Goal: Subscribe to service/newsletter

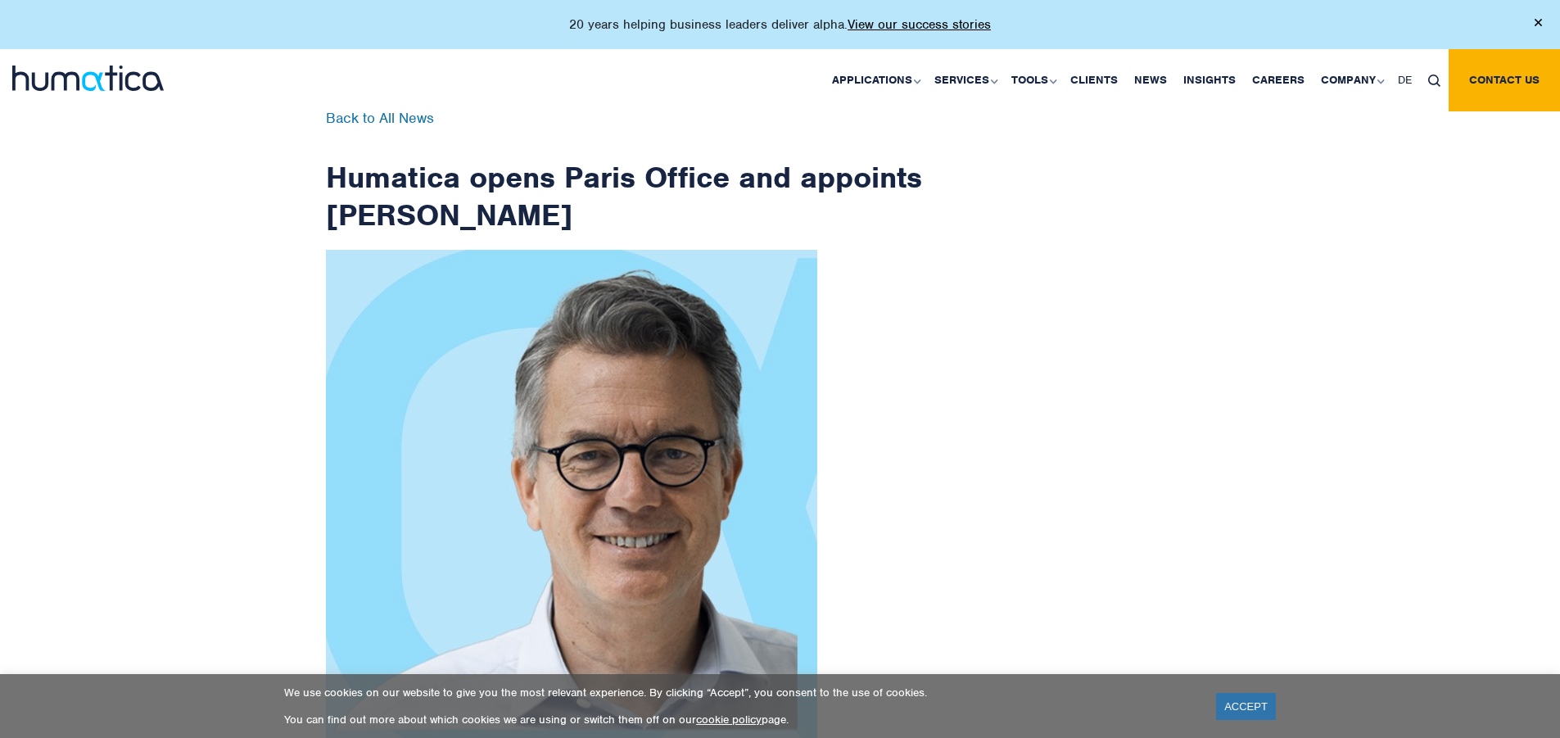
checkbox input "true"
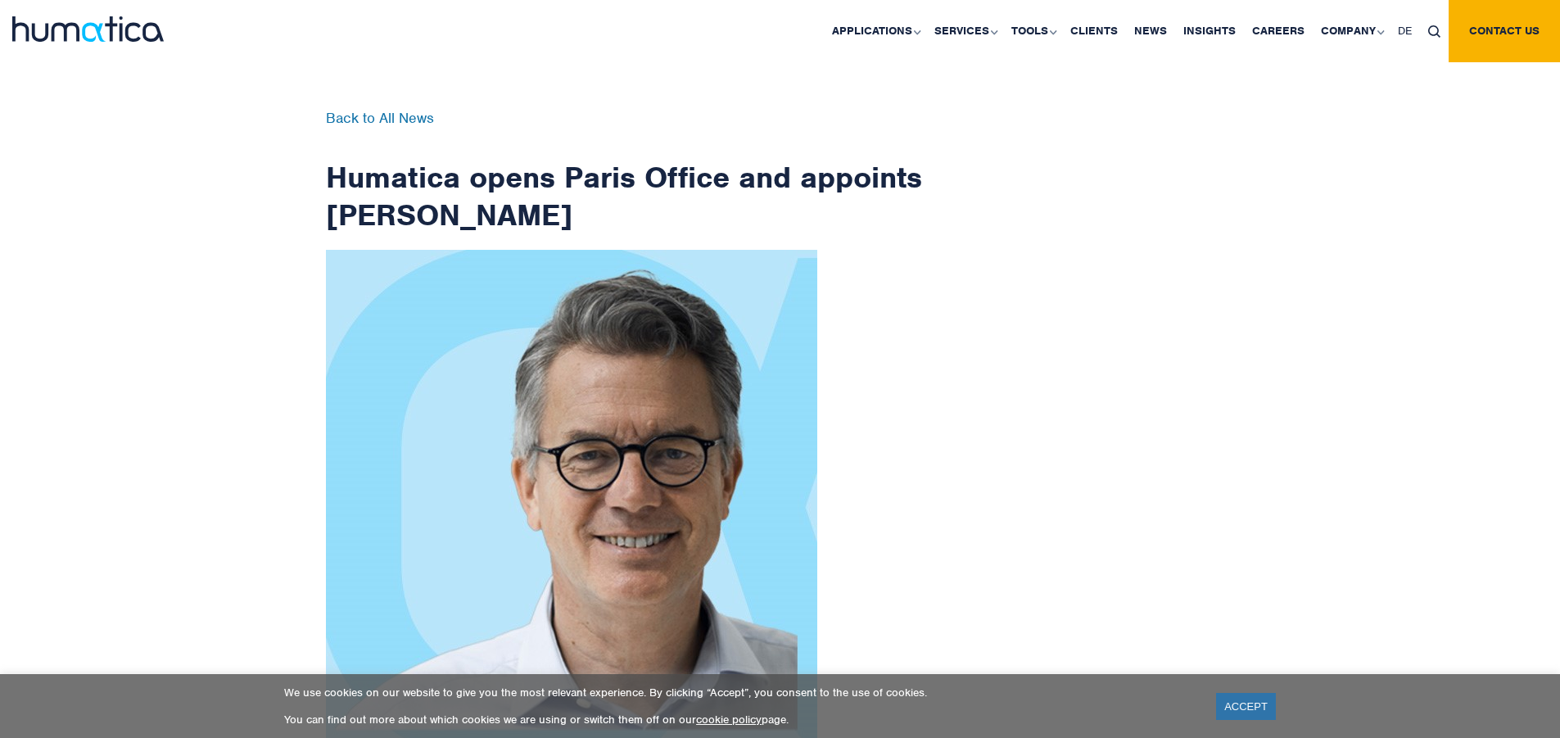
scroll to position [2612, 0]
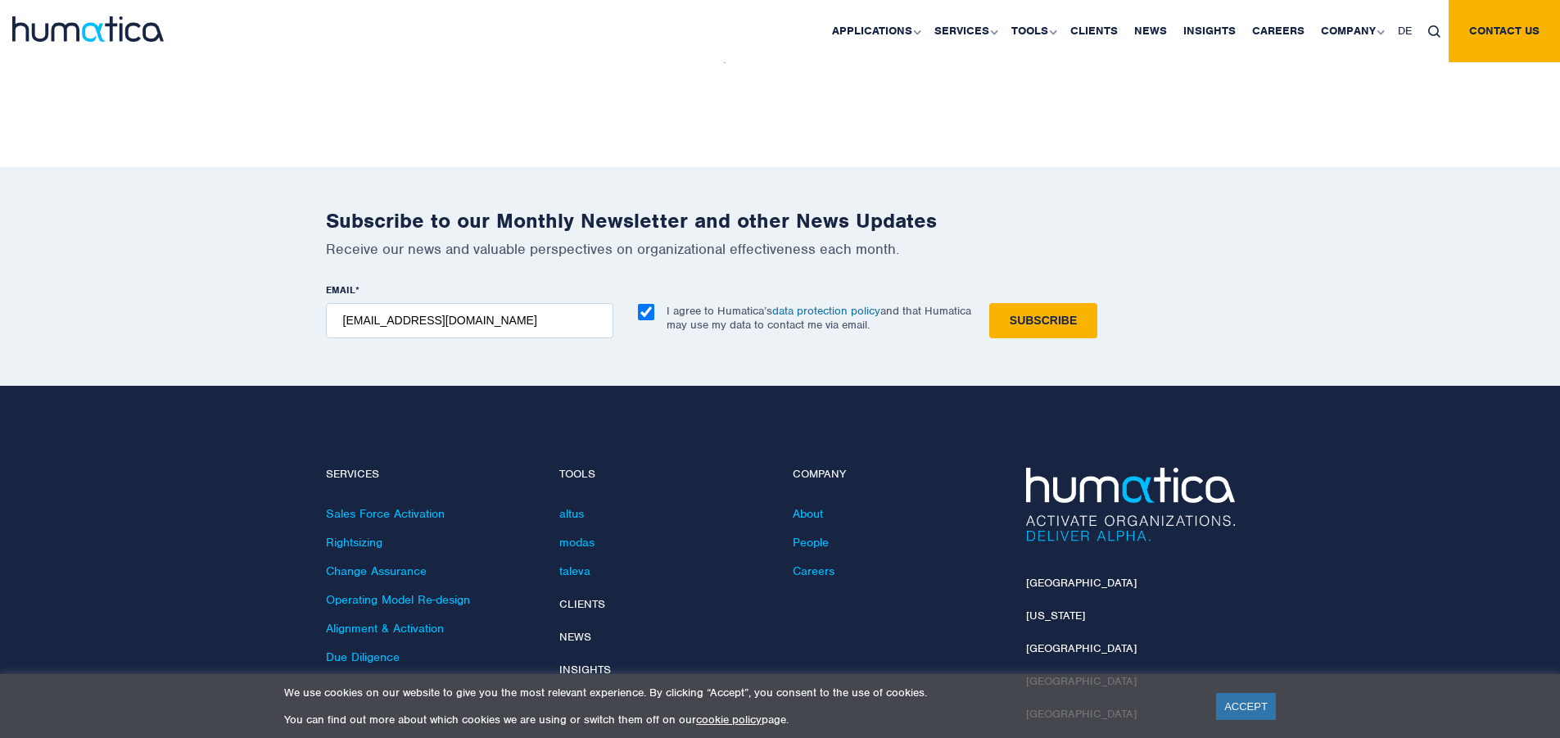
type input "[EMAIL_ADDRESS][DOMAIN_NAME]"
click at [989, 303] on input "Subscribe" at bounding box center [1043, 320] width 108 height 35
